Goal: Find specific page/section: Find specific page/section

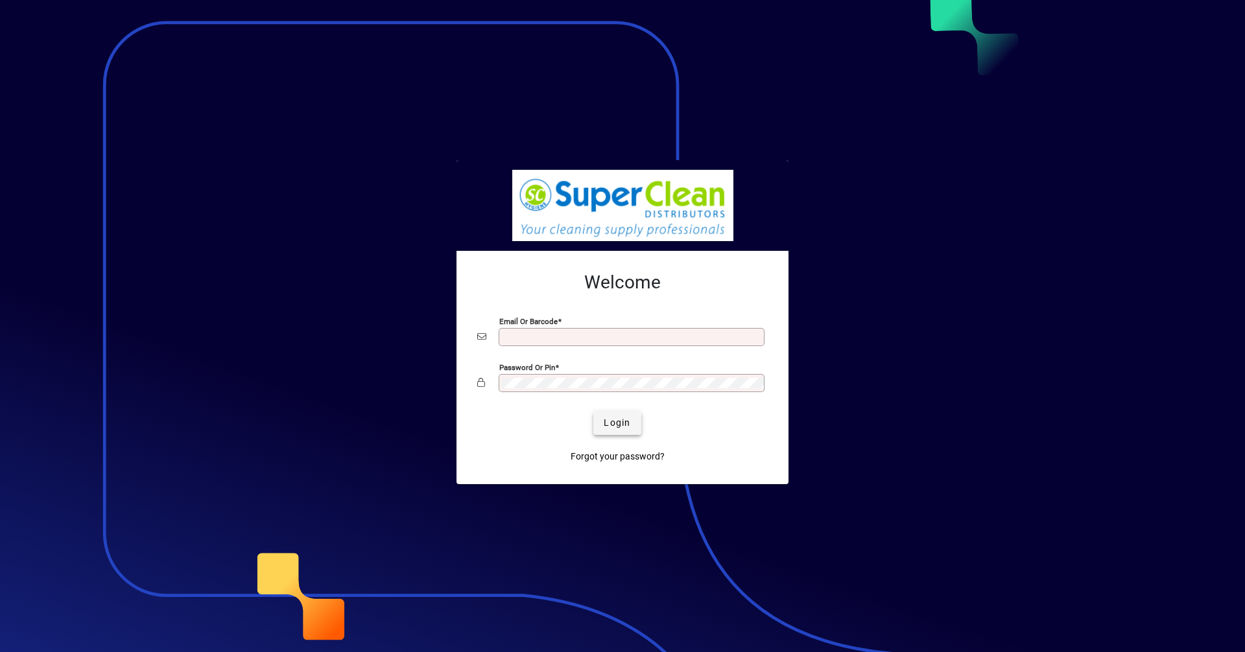
type input "**********"
click at [624, 426] on span "Login" at bounding box center [617, 423] width 27 height 14
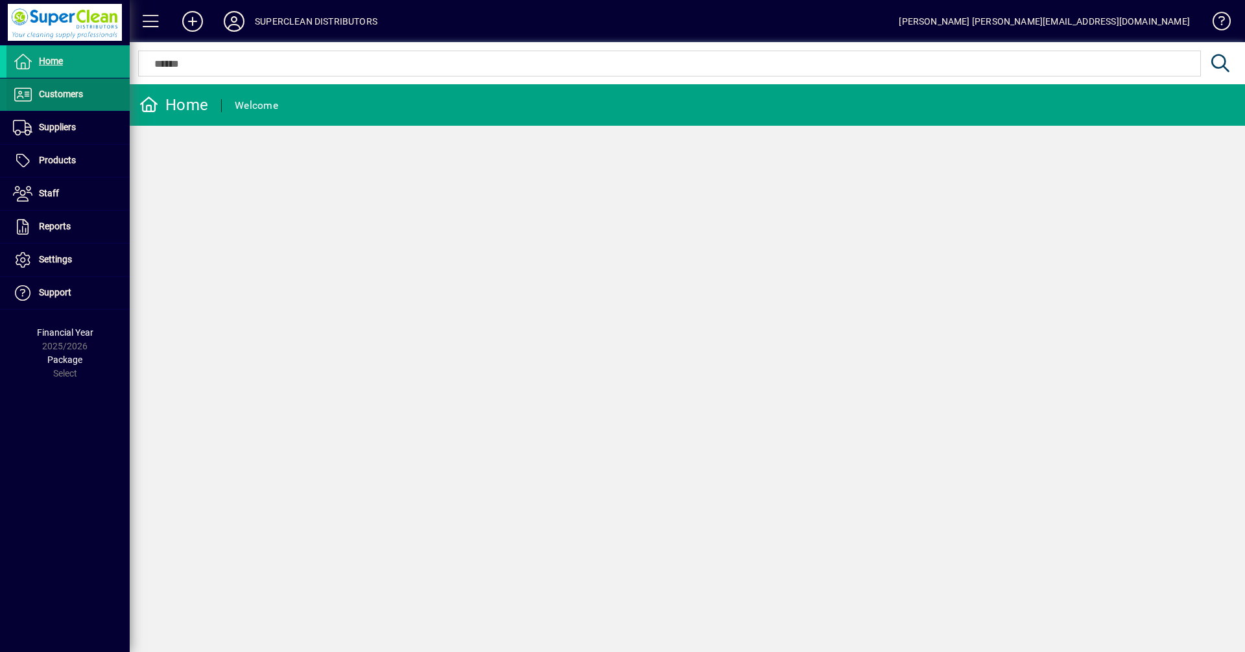
click at [62, 95] on span "Customers" at bounding box center [61, 94] width 44 height 10
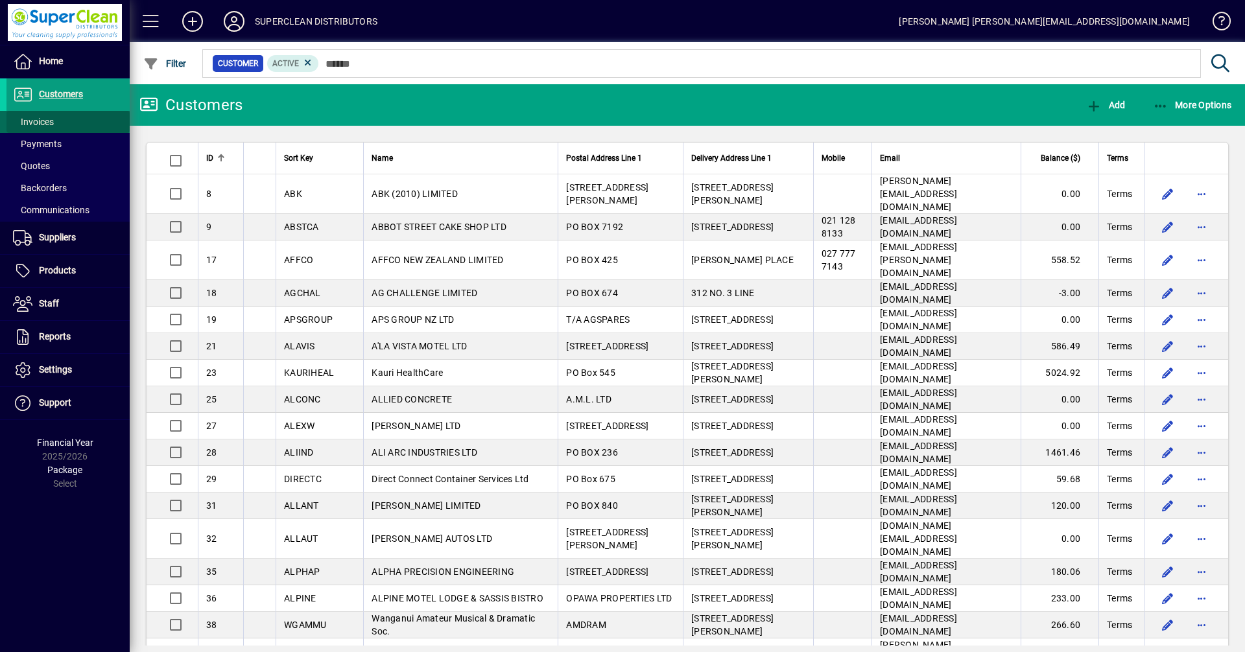
click at [50, 122] on span "Invoices" at bounding box center [33, 122] width 41 height 10
